Goal: Navigation & Orientation: Find specific page/section

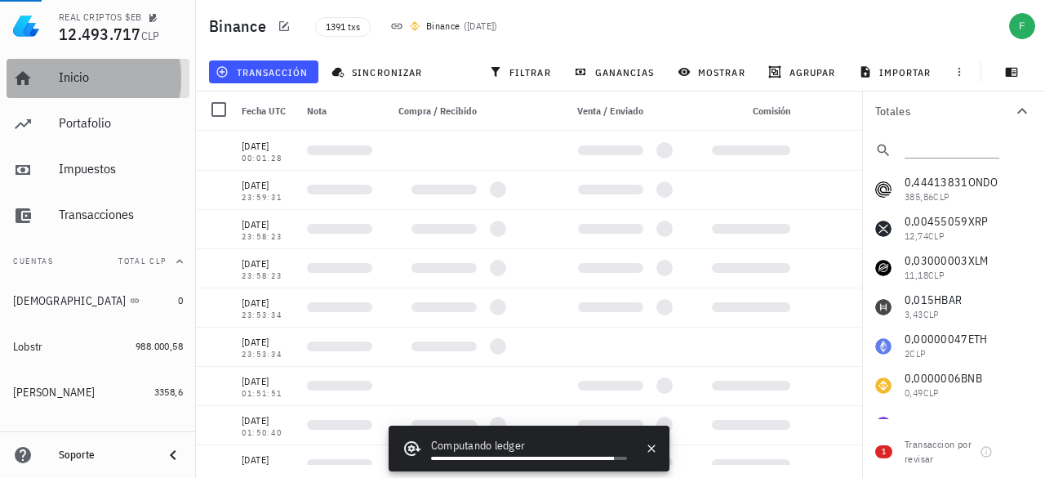
click at [49, 79] on link "Inicio" at bounding box center [98, 78] width 183 height 39
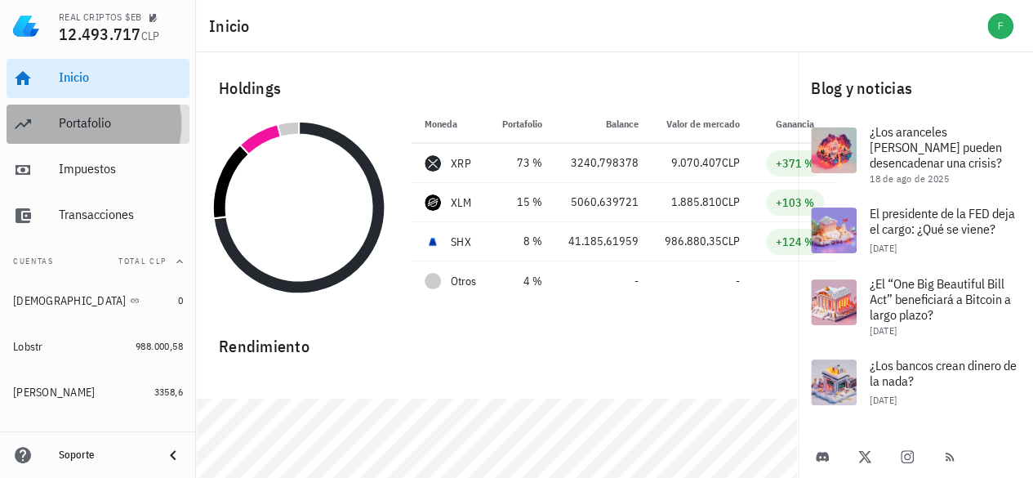
click at [65, 132] on div "Portafolio" at bounding box center [121, 123] width 124 height 37
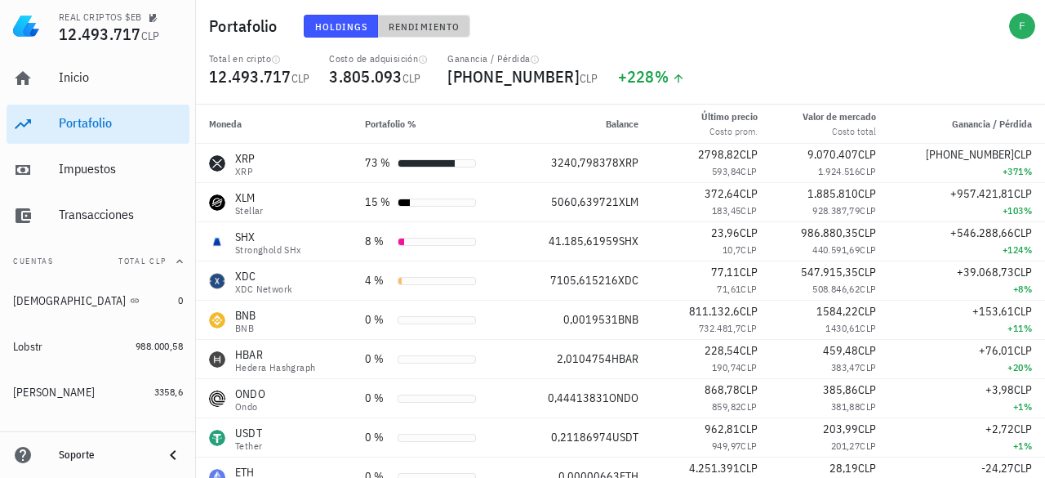
click at [408, 20] on span "Rendimiento" at bounding box center [424, 26] width 72 height 12
